Goal: Find specific page/section: Find specific page/section

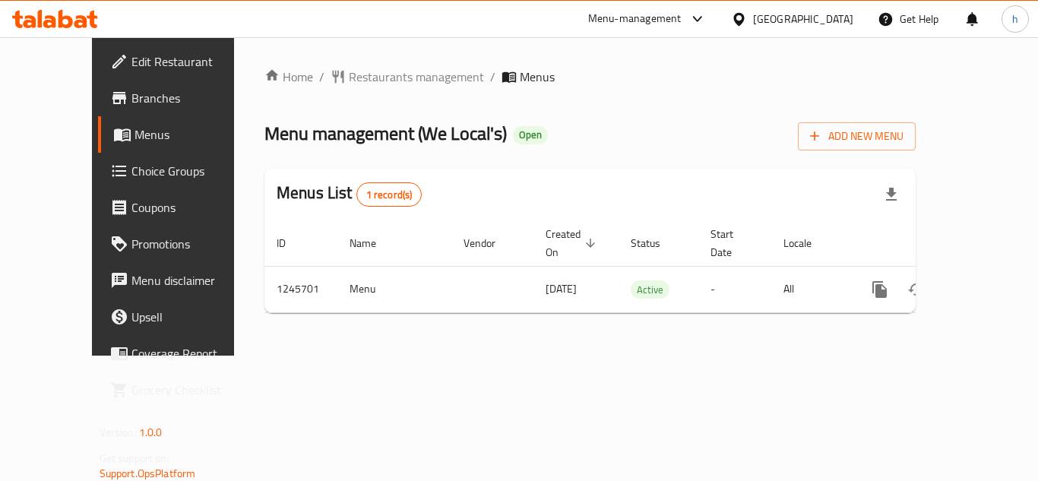
click at [785, 14] on div "[GEOGRAPHIC_DATA]" at bounding box center [803, 19] width 100 height 17
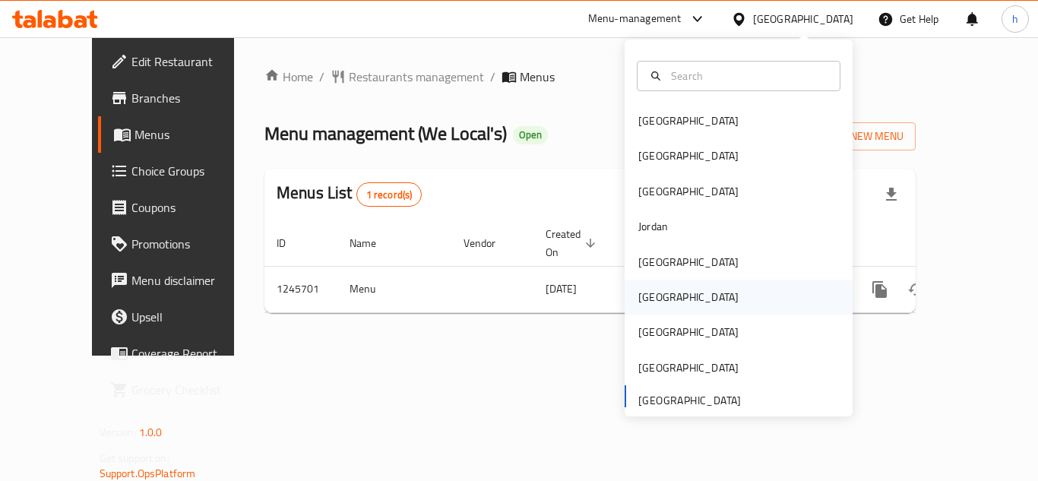
click at [654, 300] on div "Oman" at bounding box center [688, 297] width 100 height 17
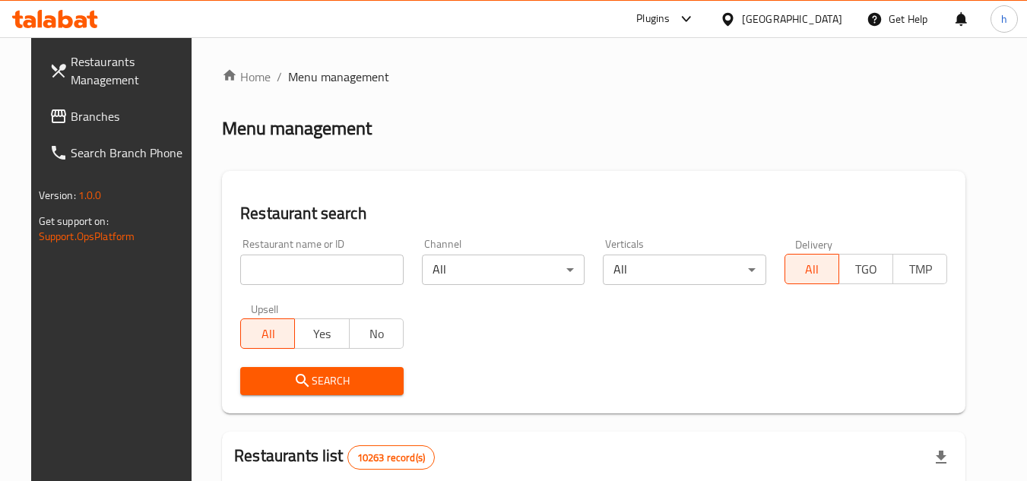
click at [106, 113] on span "Branches" at bounding box center [131, 116] width 120 height 18
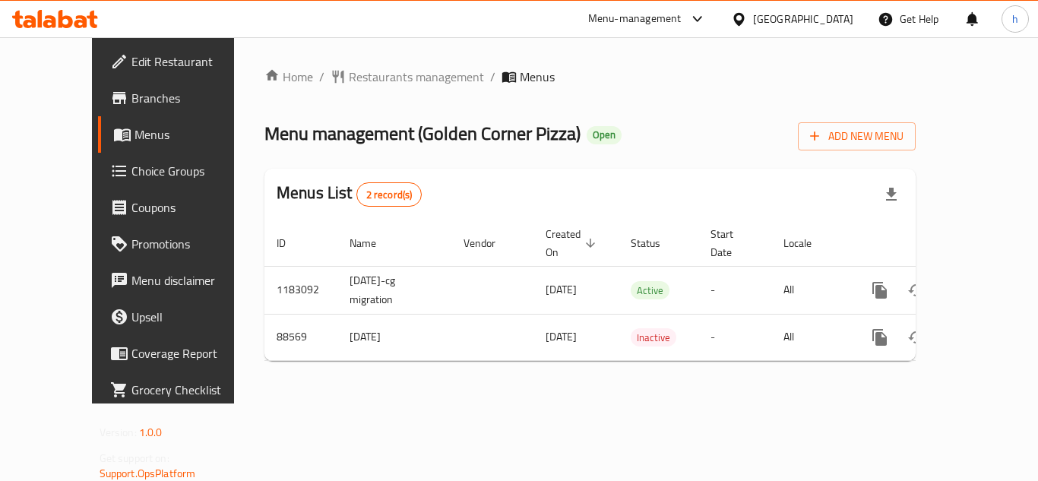
click at [753, 25] on div at bounding box center [742, 19] width 22 height 17
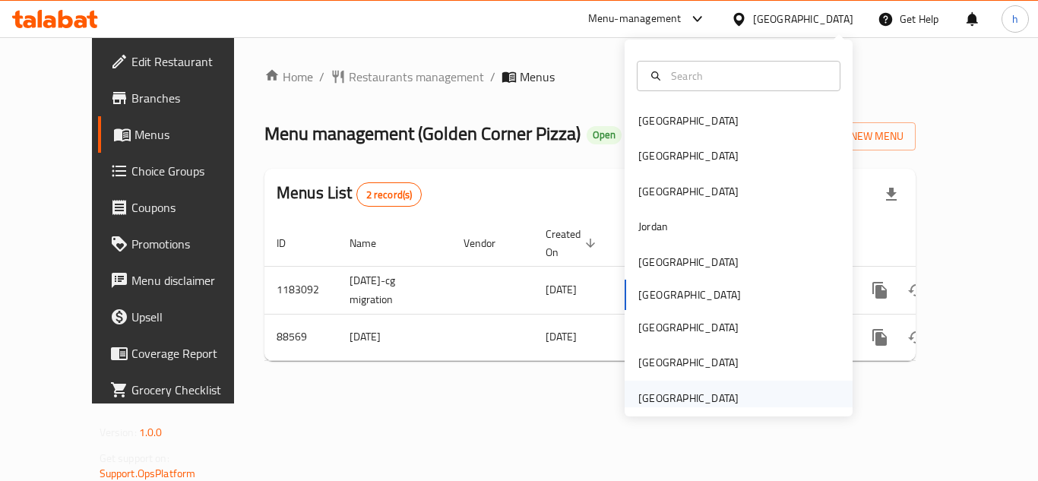
click at [675, 400] on div "[GEOGRAPHIC_DATA]" at bounding box center [688, 398] width 100 height 17
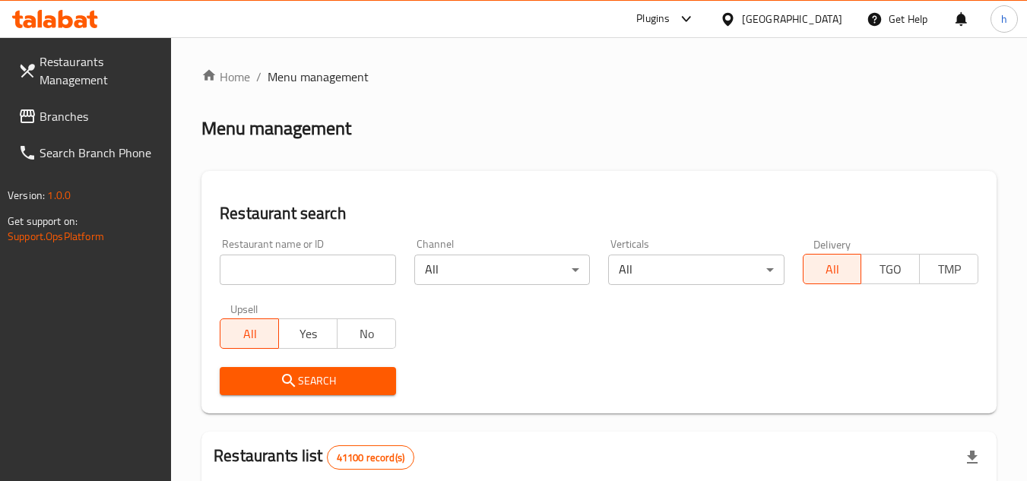
click at [93, 110] on span "Branches" at bounding box center [100, 116] width 120 height 18
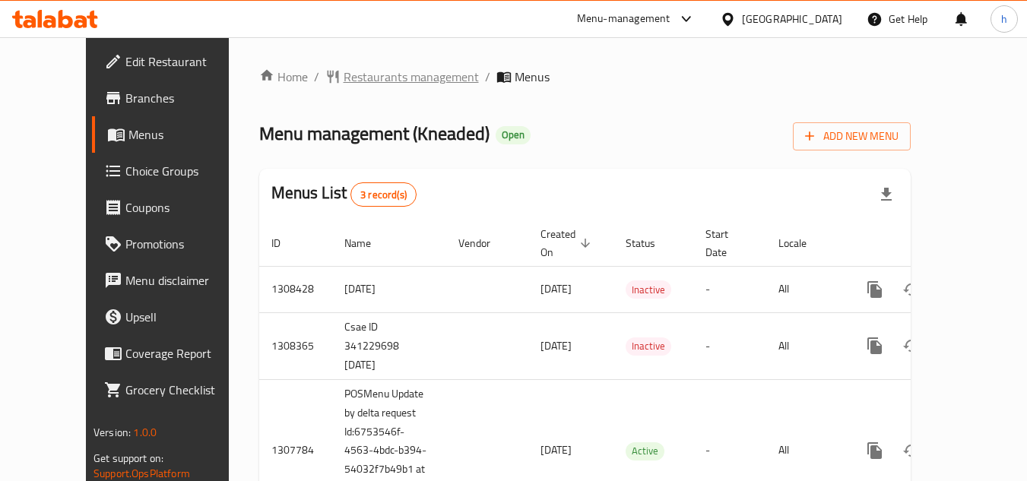
click at [363, 76] on span "Restaurants management" at bounding box center [410, 77] width 135 height 18
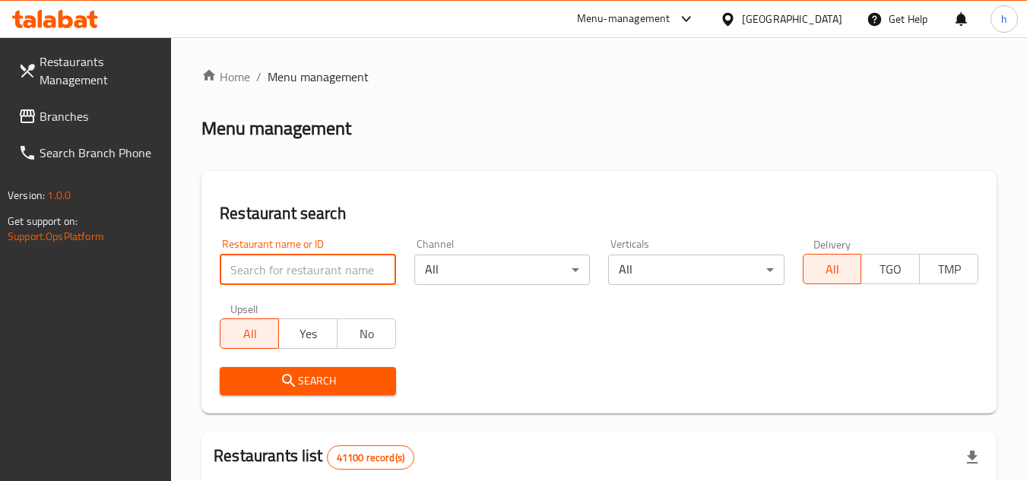
click at [235, 280] on input "search" at bounding box center [308, 270] width 176 height 30
paste input "689844"
type input "689844"
click button "Search" at bounding box center [308, 381] width 176 height 28
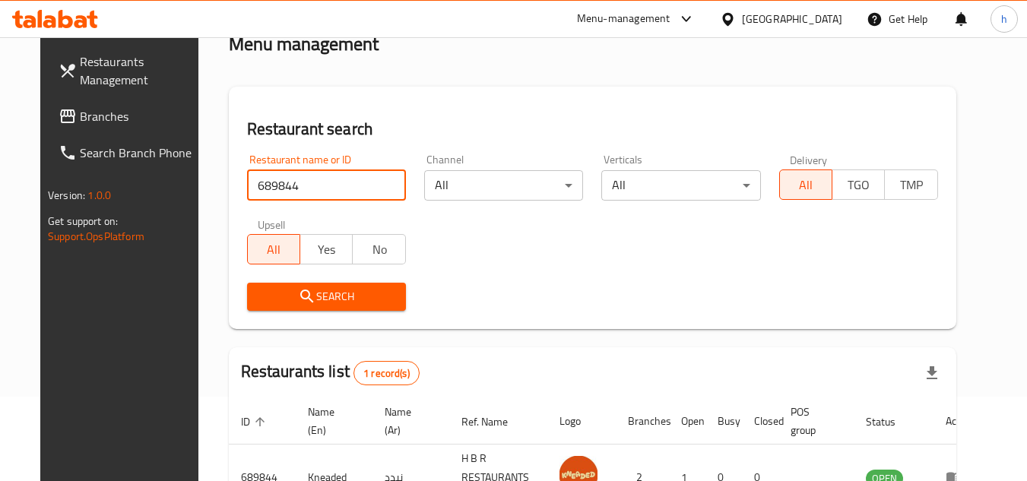
scroll to position [197, 0]
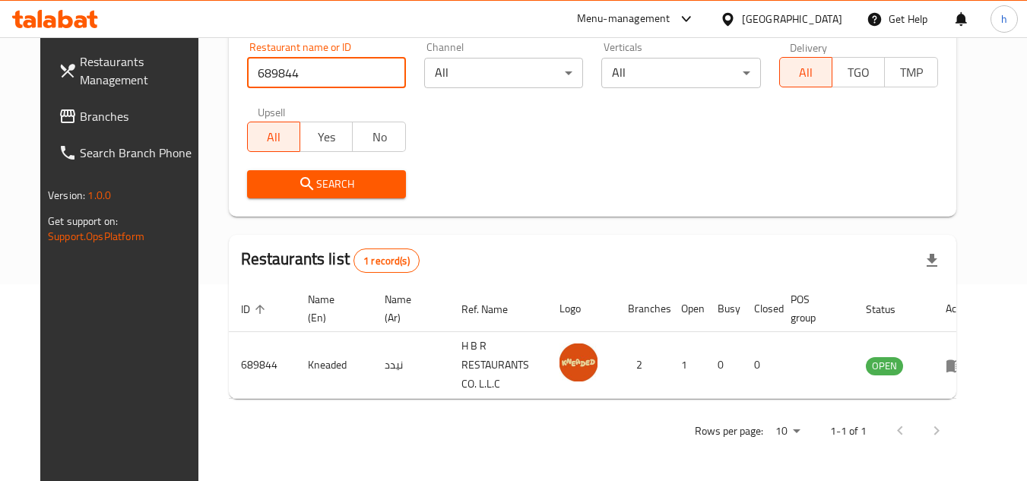
click at [789, 12] on div "[GEOGRAPHIC_DATA]" at bounding box center [792, 19] width 100 height 17
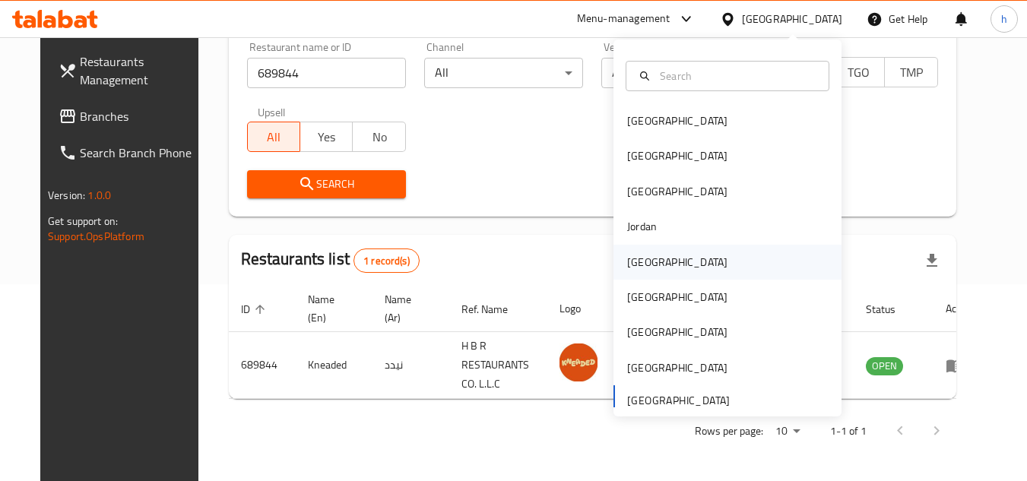
click at [663, 260] on div "[GEOGRAPHIC_DATA]" at bounding box center [727, 262] width 228 height 35
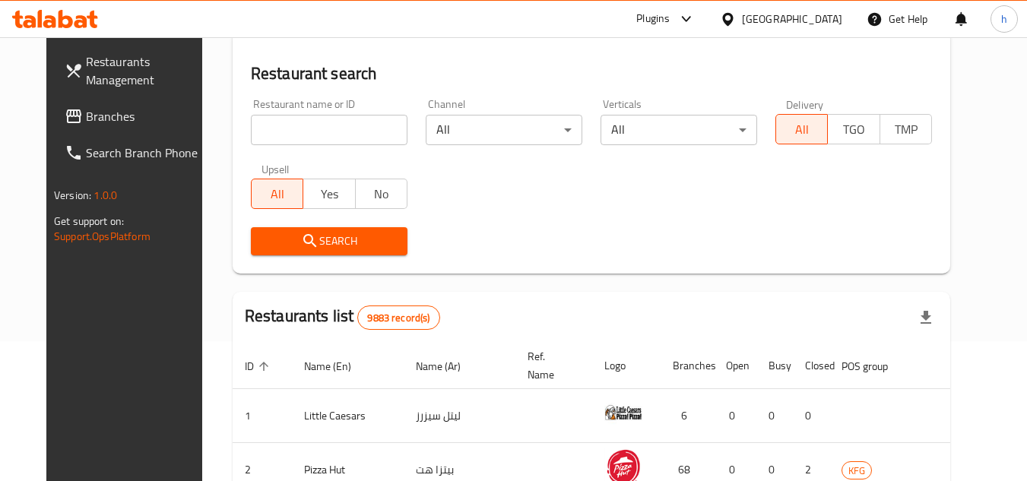
scroll to position [197, 0]
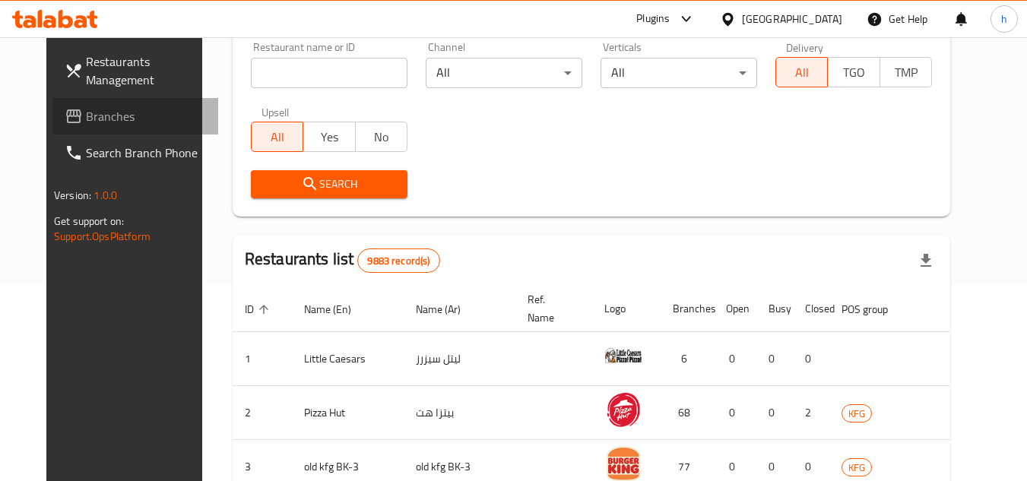
click at [125, 117] on span "Branches" at bounding box center [146, 116] width 120 height 18
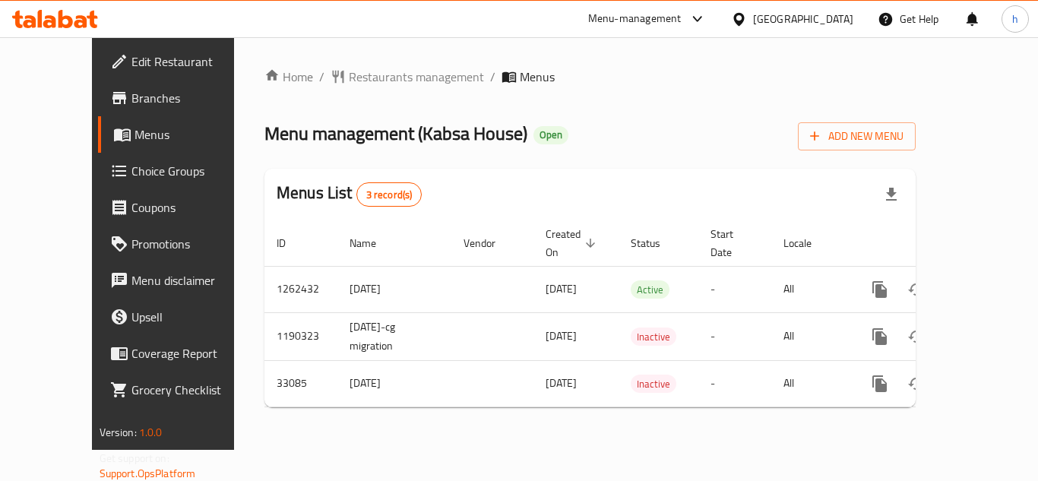
click at [831, 17] on div "[GEOGRAPHIC_DATA]" at bounding box center [803, 19] width 100 height 17
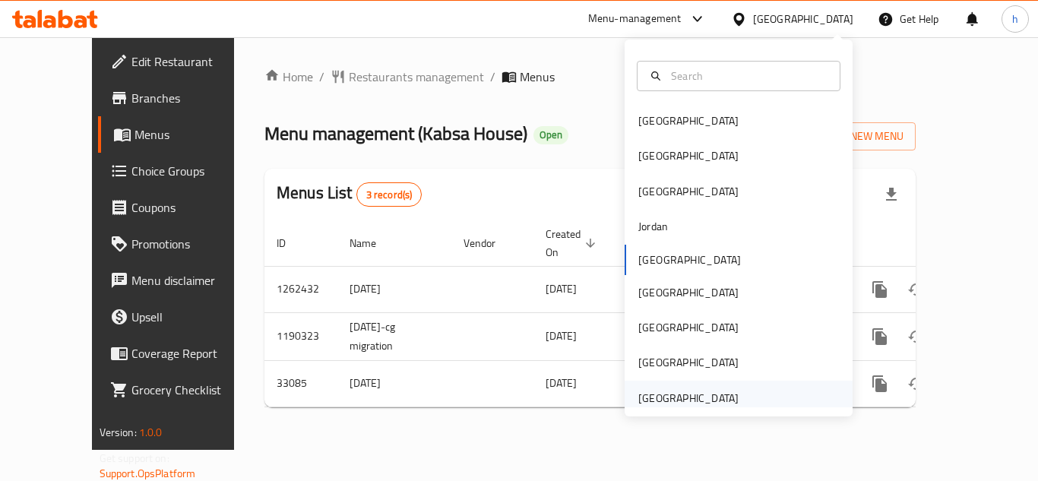
click at [670, 406] on div "[GEOGRAPHIC_DATA]" at bounding box center [688, 398] width 100 height 17
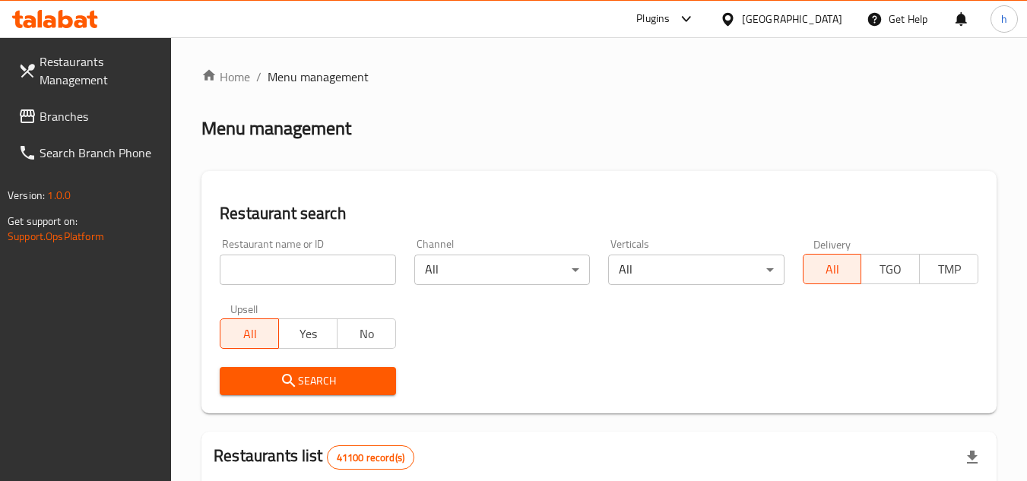
click at [84, 115] on span "Branches" at bounding box center [100, 116] width 120 height 18
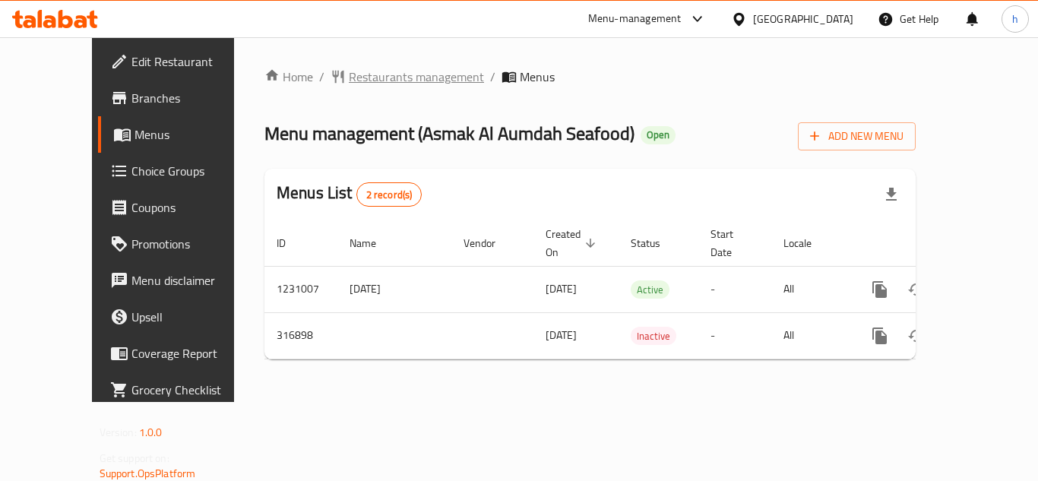
click at [394, 79] on span "Restaurants management" at bounding box center [416, 77] width 135 height 18
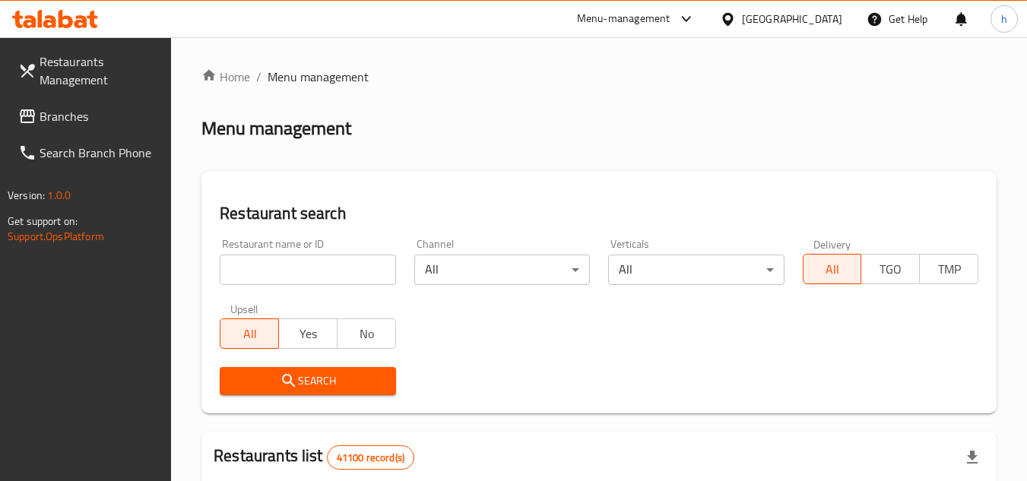
drag, startPoint x: 116, startPoint y: 114, endPoint x: 107, endPoint y: 122, distance: 11.9
click at [116, 114] on span "Branches" at bounding box center [100, 116] width 120 height 18
